Goal: Information Seeking & Learning: Learn about a topic

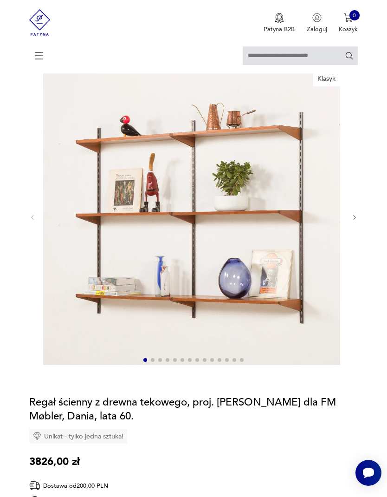
click at [260, 54] on input "text" at bounding box center [300, 55] width 115 height 19
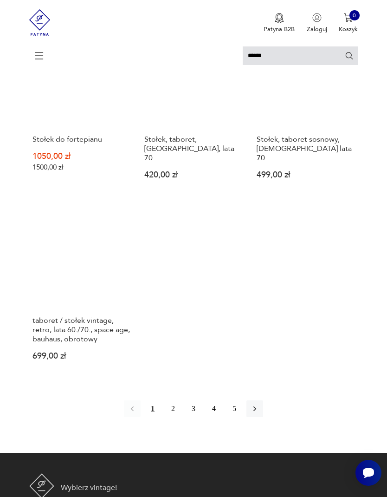
scroll to position [893, 0]
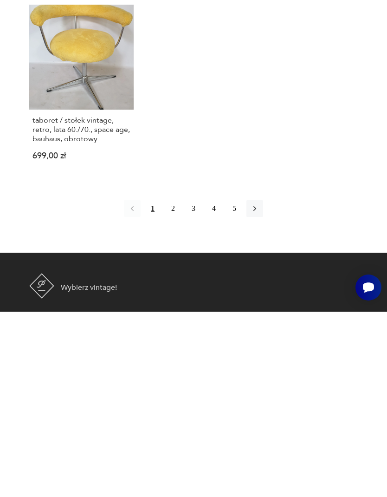
click at [176, 385] on button "2" at bounding box center [173, 393] width 17 height 17
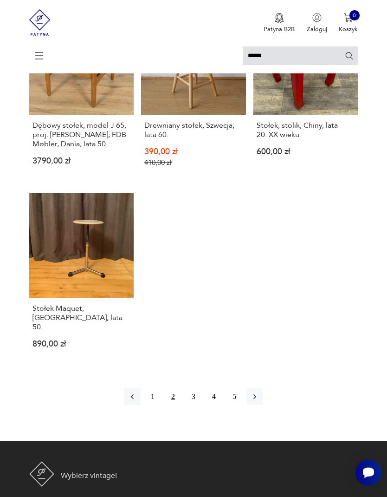
scroll to position [926, 0]
click at [195, 405] on button "3" at bounding box center [193, 396] width 17 height 17
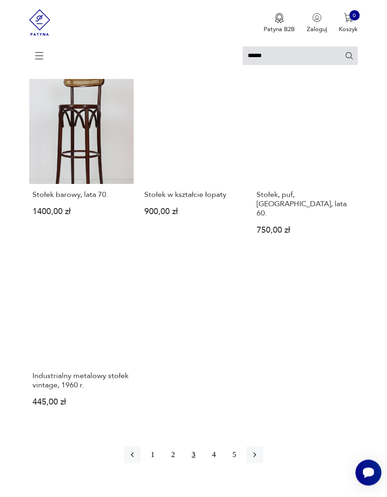
scroll to position [856, 0]
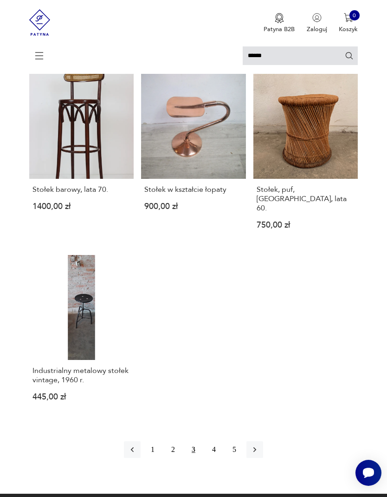
click at [218, 458] on button "4" at bounding box center [214, 449] width 17 height 17
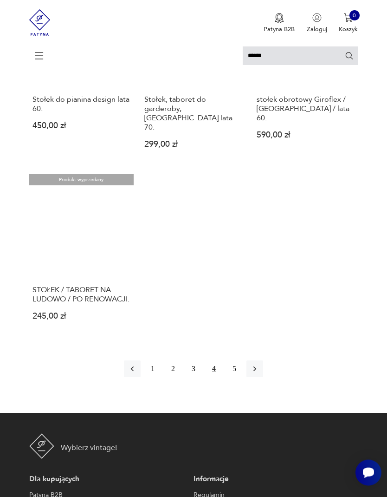
scroll to position [896, 0]
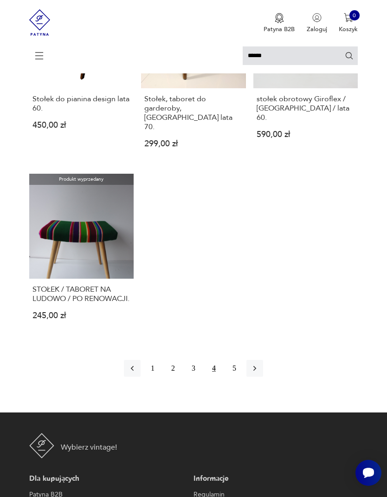
click at [284, 53] on input "******" at bounding box center [300, 55] width 115 height 19
click at [275, 58] on input "******" at bounding box center [300, 55] width 115 height 19
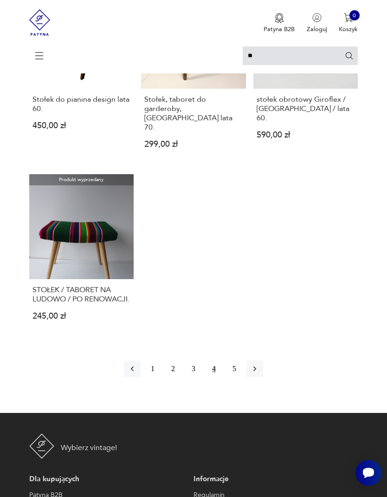
type input "*"
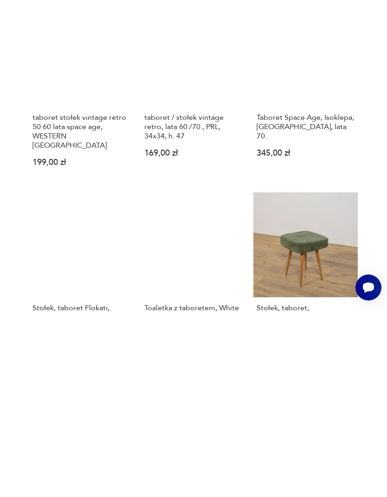
scroll to position [368, 0]
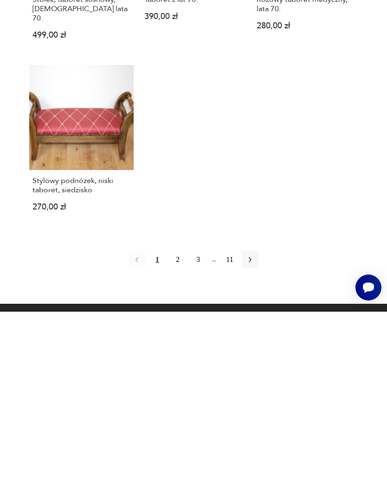
click at [182, 436] on button "2" at bounding box center [177, 444] width 17 height 17
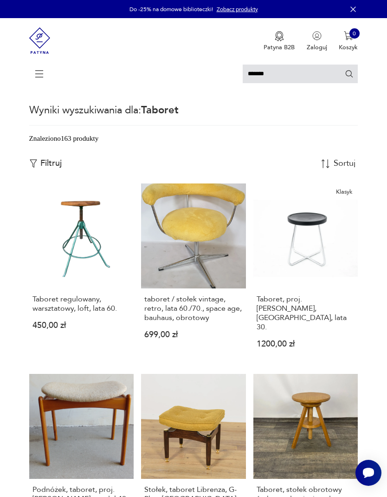
click at [283, 73] on input "*******" at bounding box center [300, 74] width 115 height 19
type input "*"
type input "********"
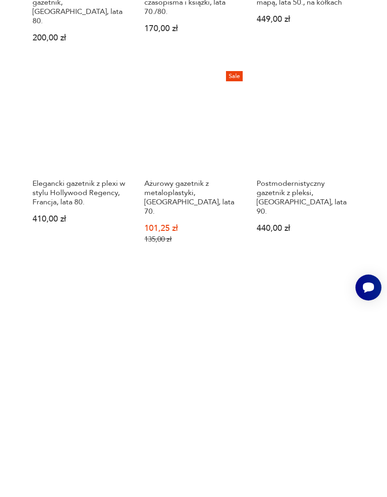
scroll to position [302, 0]
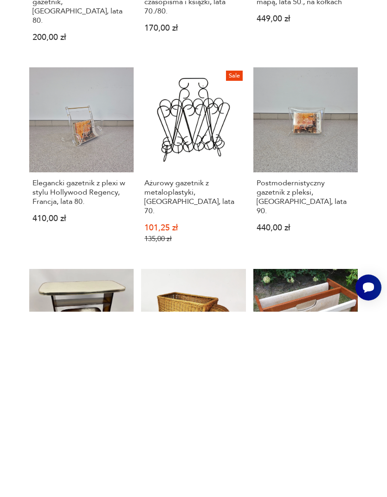
click at [318, 253] on link "Postmodernistyczny gazetnik z pleksi, [GEOGRAPHIC_DATA], lata 90. 440,00 zł" at bounding box center [305, 347] width 105 height 189
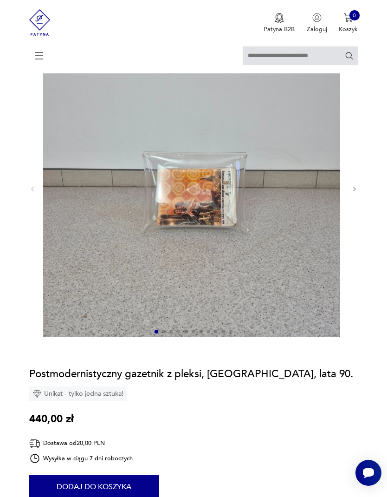
click at [355, 193] on icon "button" at bounding box center [354, 189] width 7 height 7
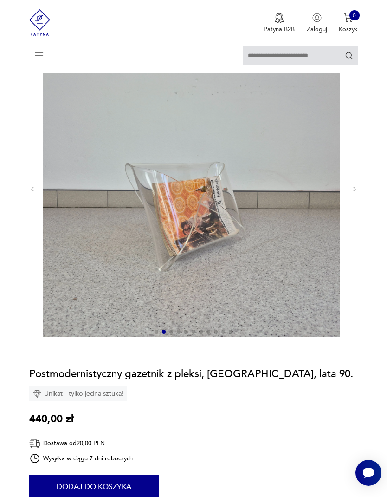
type input "********"
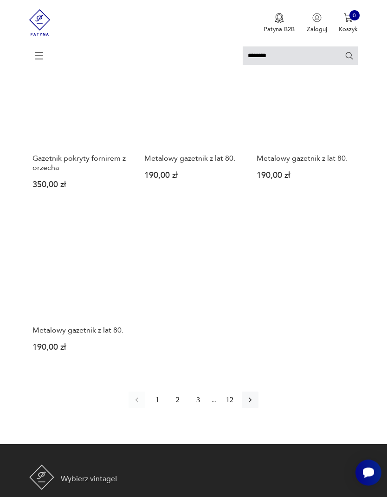
scroll to position [904, 0]
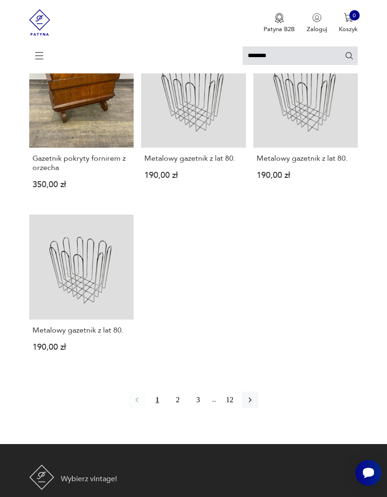
click at [175, 408] on button "2" at bounding box center [177, 399] width 17 height 17
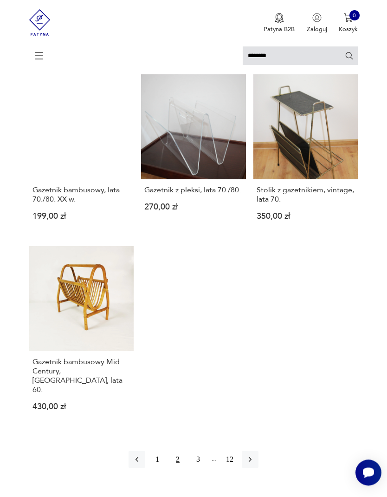
scroll to position [852, 0]
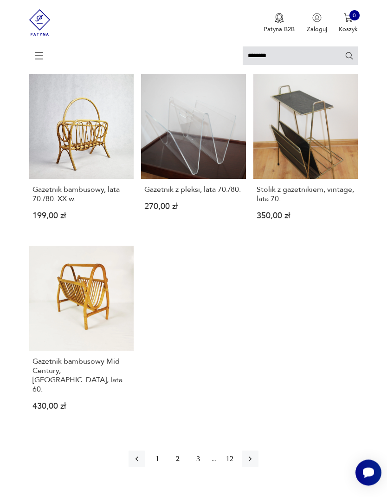
click at [200, 467] on button "3" at bounding box center [198, 459] width 17 height 17
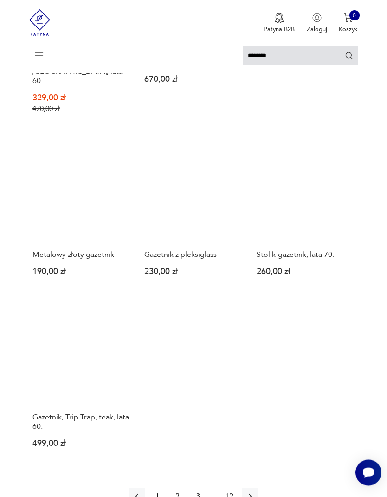
scroll to position [799, 0]
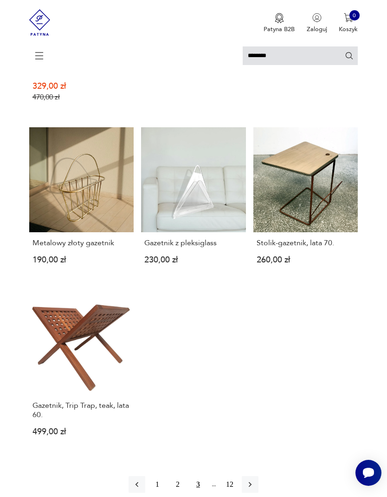
click at [308, 197] on link "Stolik-gazetnik, lata 70. 260,00 zł" at bounding box center [305, 202] width 105 height 150
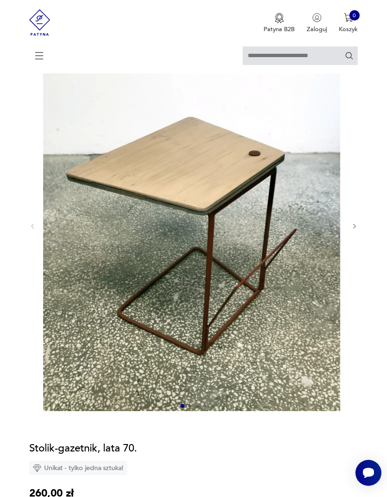
click at [363, 236] on section "Opis produktu Stolik gazetnik z lat 70. po renowacji i przeróbce podyktowanej s…" at bounding box center [193, 499] width 387 height 921
click at [352, 230] on icon "button" at bounding box center [354, 226] width 7 height 7
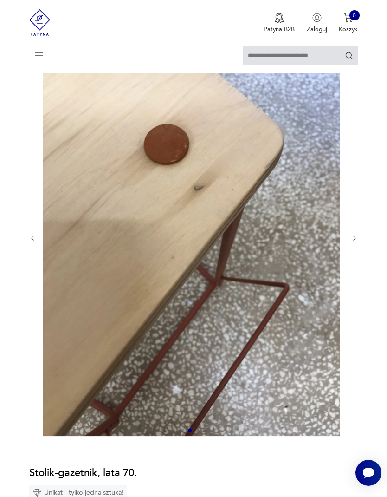
click at [352, 239] on div at bounding box center [193, 238] width 329 height 398
click at [349, 247] on div at bounding box center [193, 238] width 329 height 398
click at [348, 247] on div at bounding box center [193, 238] width 329 height 398
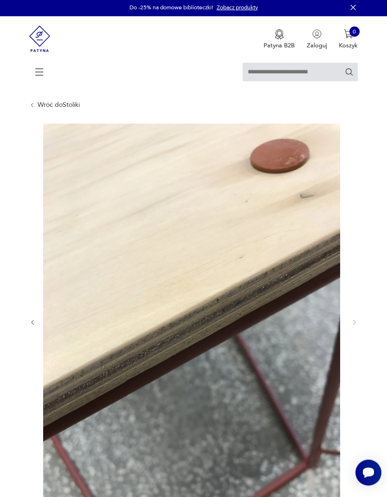
scroll to position [0, 0]
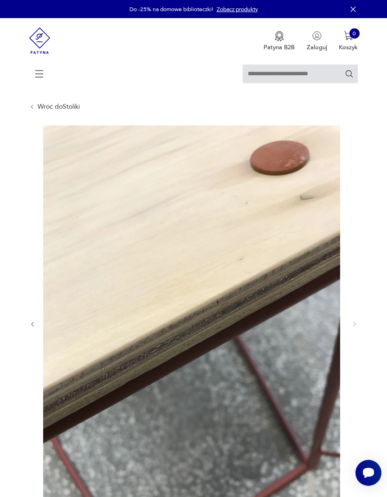
click at [233, 11] on link "Zobacz produkty" at bounding box center [237, 9] width 41 height 7
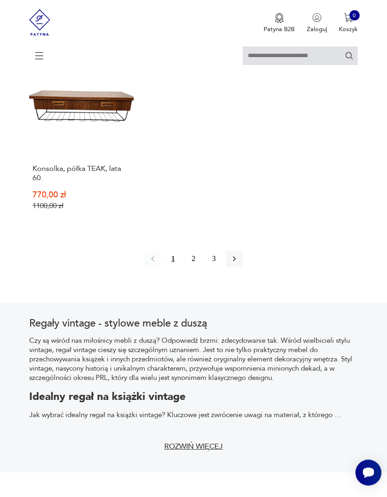
scroll to position [1265, 0]
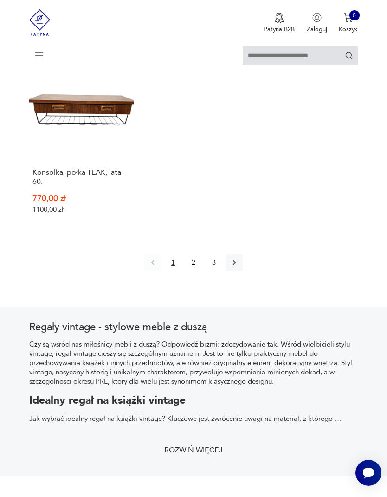
click at [196, 271] on button "2" at bounding box center [193, 262] width 17 height 17
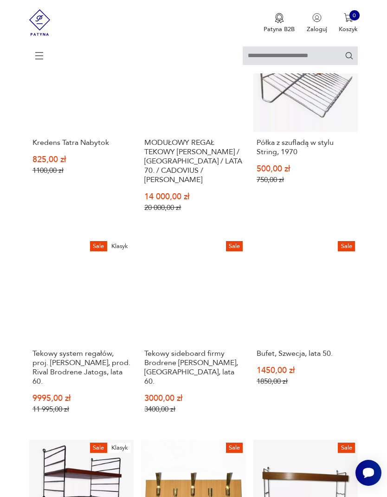
scroll to position [506, 0]
